Goal: Information Seeking & Learning: Learn about a topic

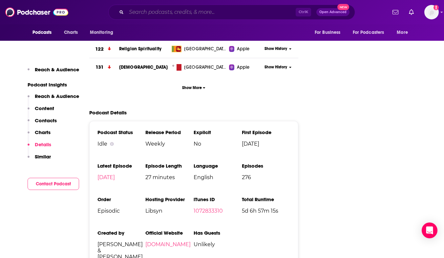
click at [194, 11] on input "Search podcasts, credits, & more..." at bounding box center [211, 12] width 170 height 11
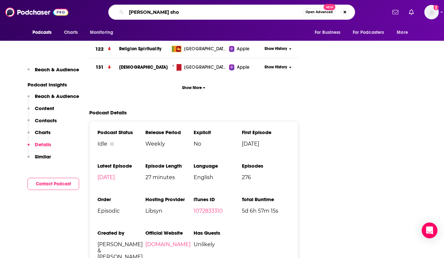
type input "[PERSON_NAME] show"
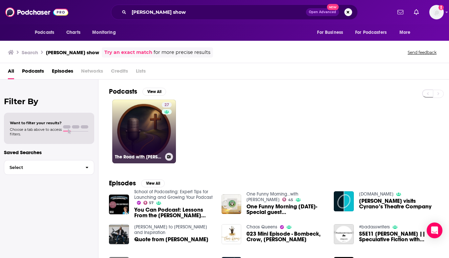
click at [130, 134] on link "27 The Road with [PERSON_NAME]" at bounding box center [144, 132] width 64 height 64
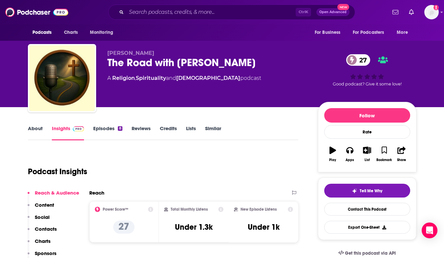
click at [31, 125] on link "About" at bounding box center [35, 132] width 15 height 15
